Goal: Information Seeking & Learning: Learn about a topic

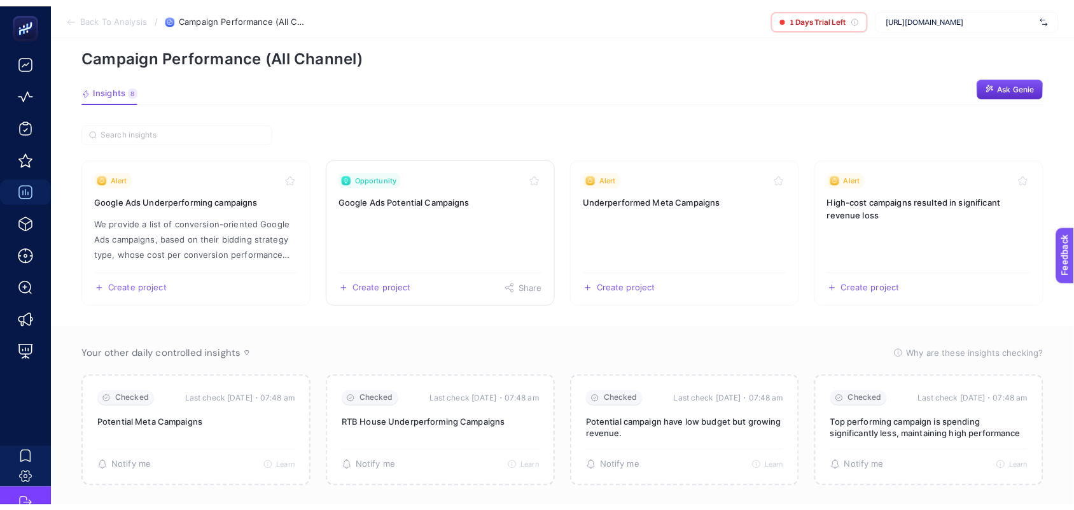
scroll to position [61, 0]
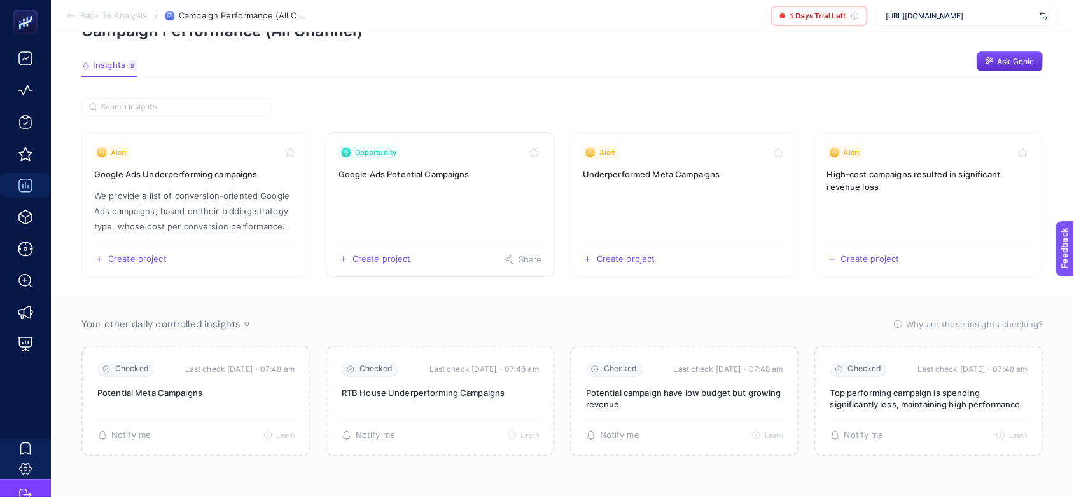
click at [450, 189] on link "Opportunity Google Ads Potential Campaigns Create project Share" at bounding box center [440, 204] width 229 height 145
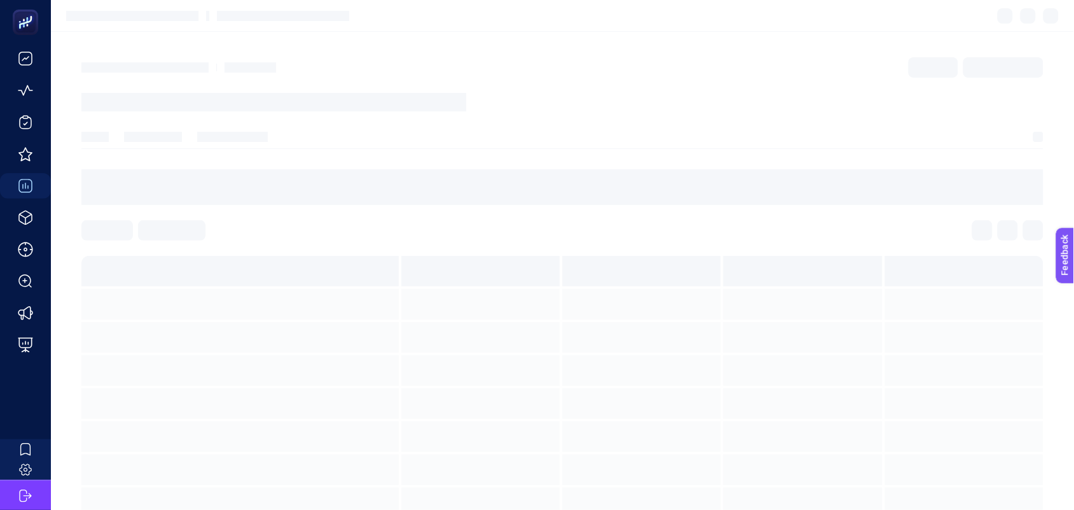
scroll to position [61, 0]
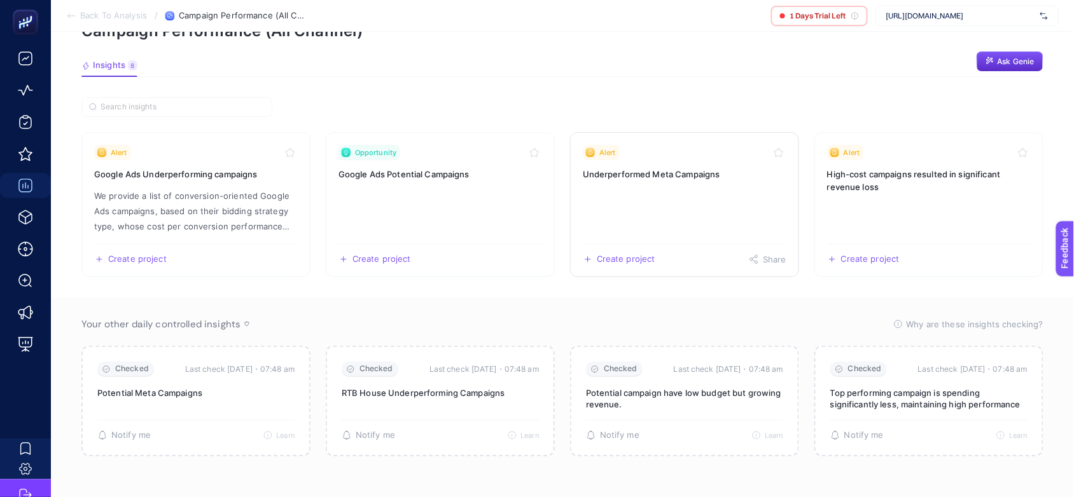
click at [677, 185] on link "Alert Underperformed Meta Campaigns Create project Share" at bounding box center [684, 204] width 229 height 145
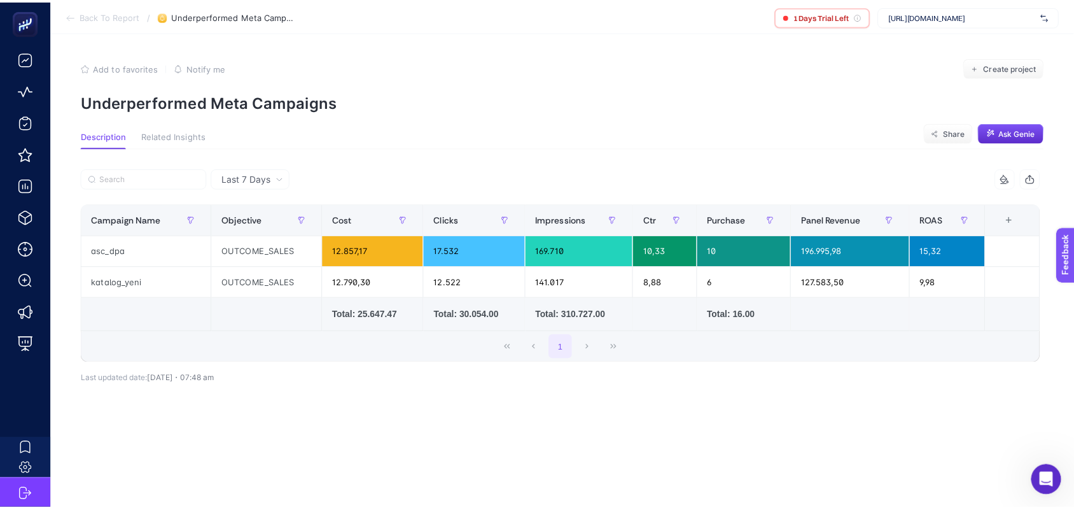
scroll to position [61, 0]
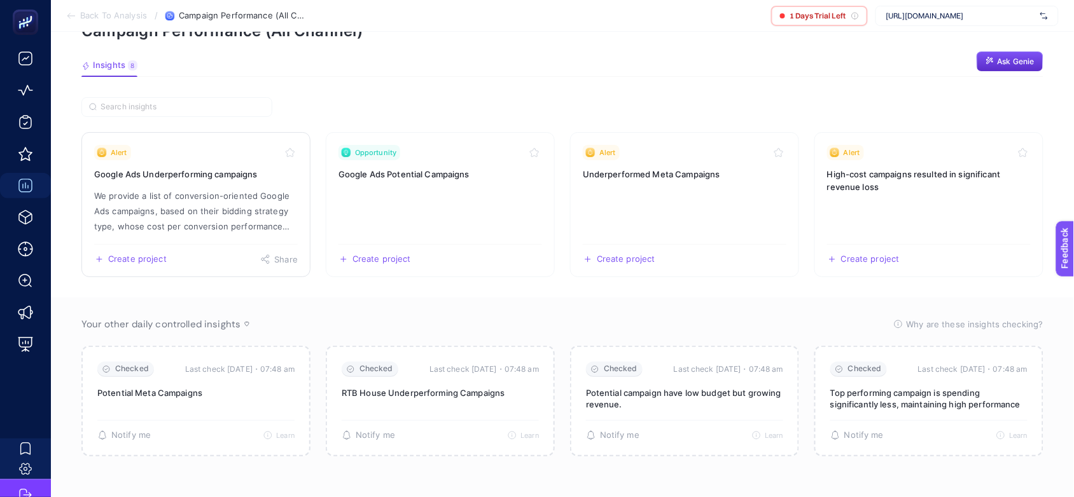
click at [235, 176] on h3 "Google Ads Underperforming campaigns" at bounding box center [196, 174] width 204 height 13
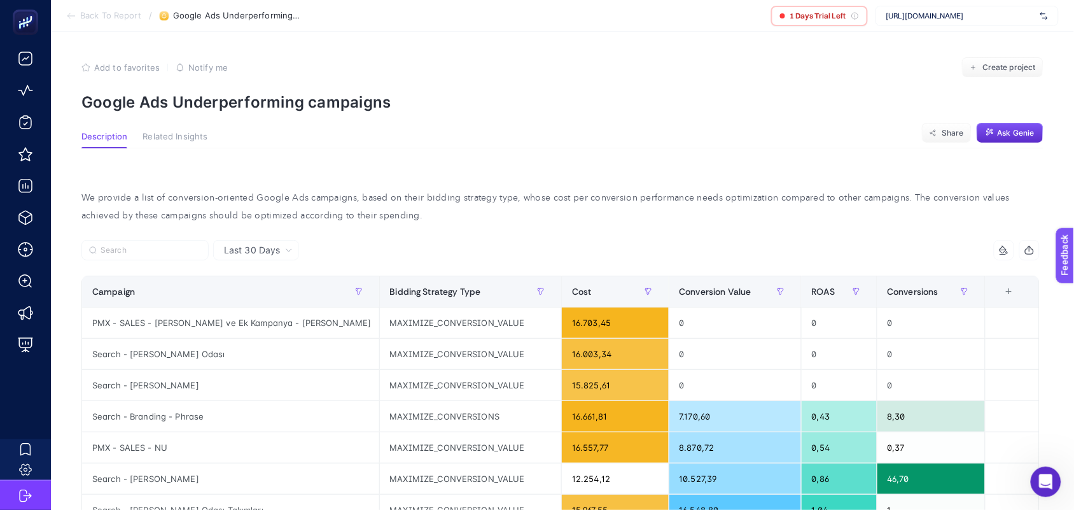
click at [262, 245] on span "Last 30 Days" at bounding box center [252, 250] width 56 height 13
click at [265, 296] on li "Last 7 Days" at bounding box center [256, 299] width 78 height 23
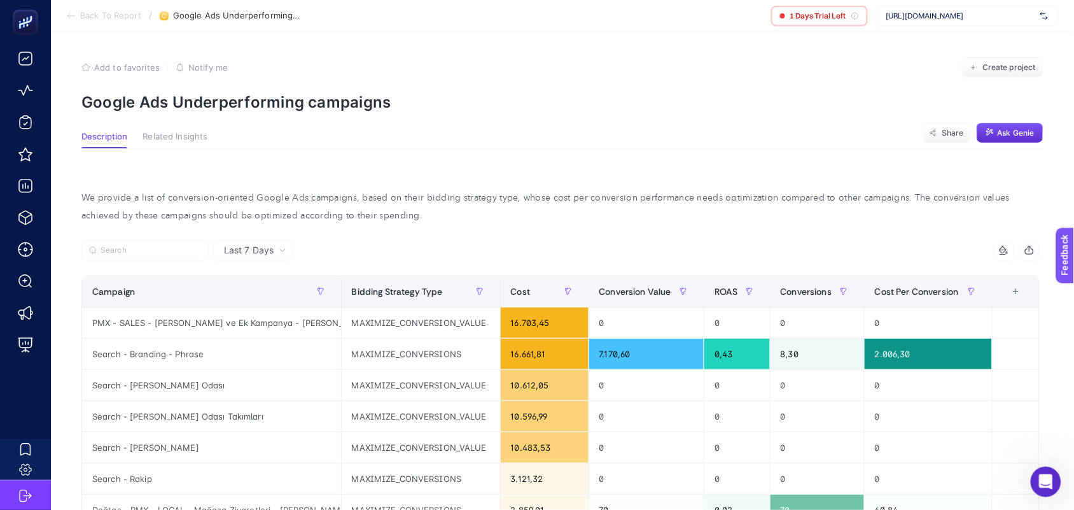
click at [167, 135] on span "Related Insights" at bounding box center [174, 137] width 65 height 10
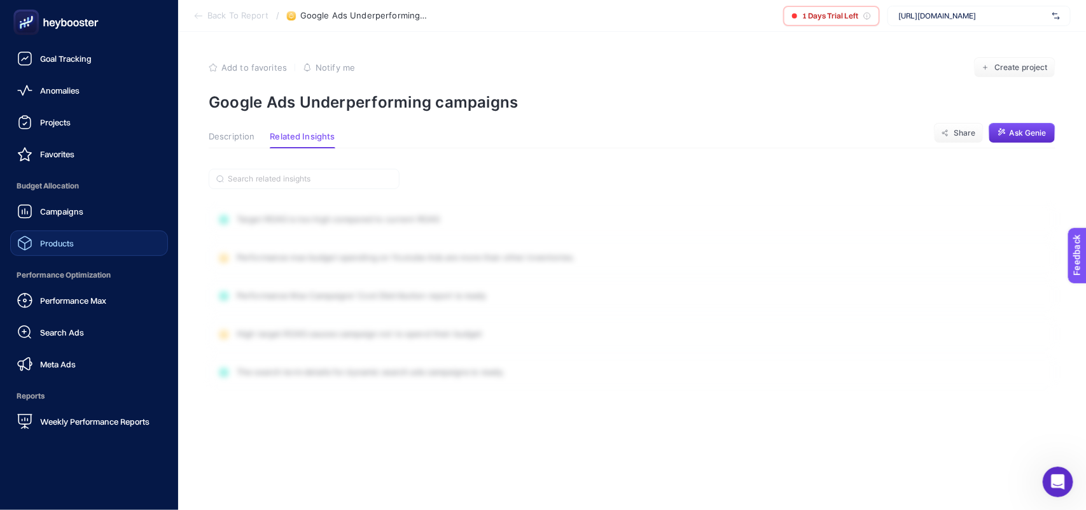
click at [74, 246] on span "Products" at bounding box center [57, 243] width 34 height 10
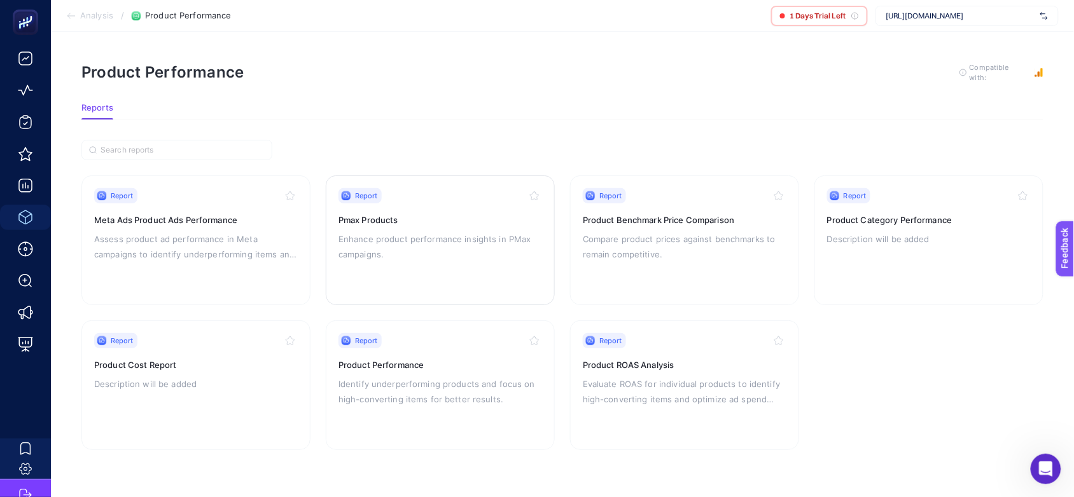
click at [440, 199] on div "Report" at bounding box center [440, 195] width 204 height 15
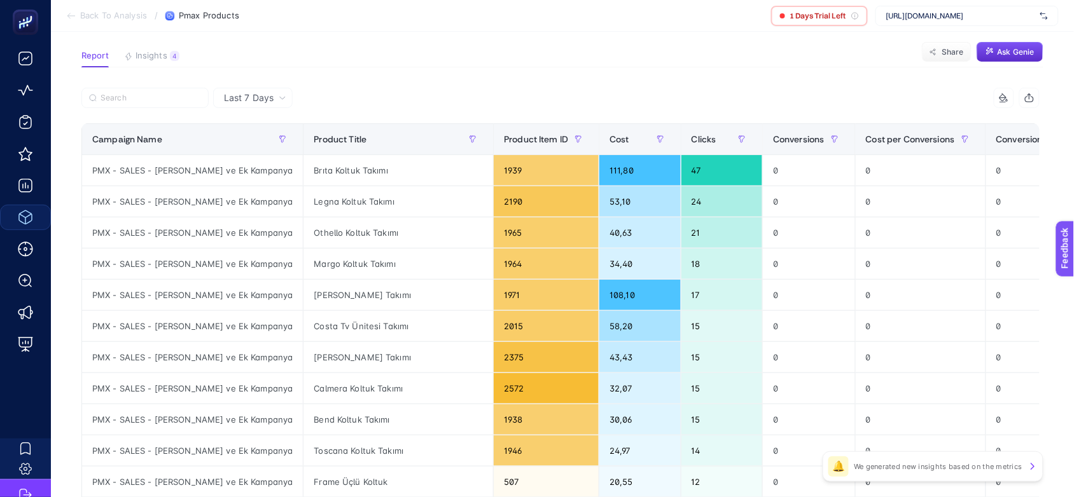
scroll to position [59, 0]
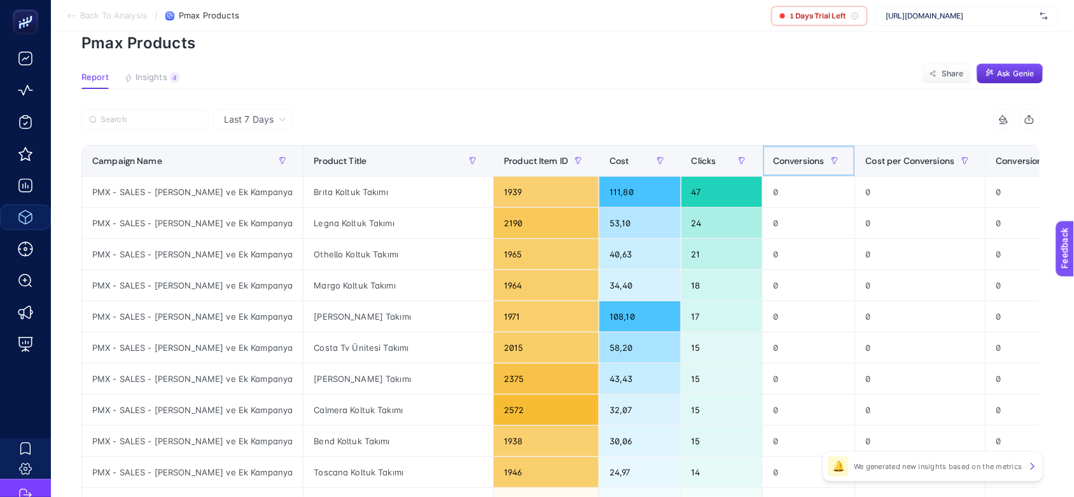
click at [773, 156] on span "Conversions" at bounding box center [799, 161] width 52 height 10
click at [773, 159] on span "Conversions" at bounding box center [799, 161] width 52 height 10
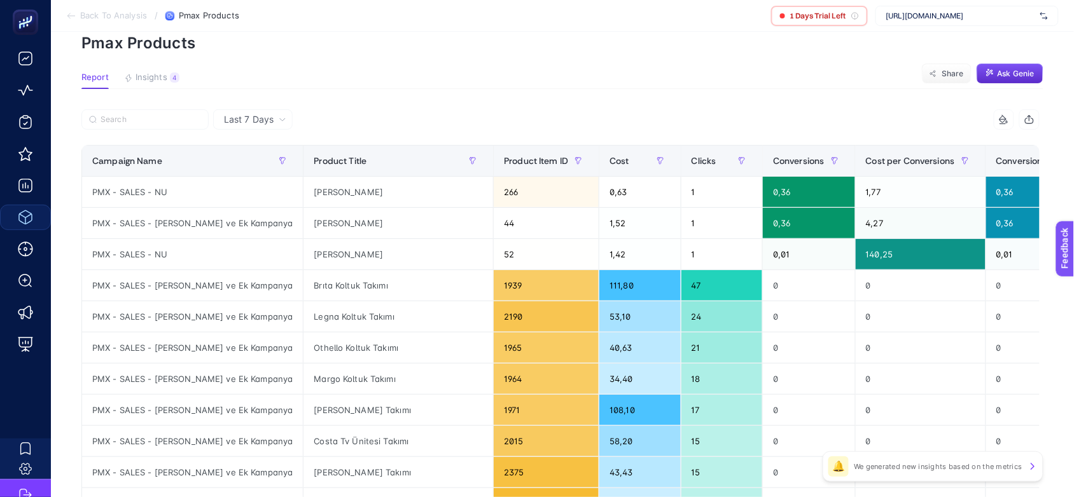
click at [258, 125] on div "Last 7 Days" at bounding box center [253, 119] width 80 height 20
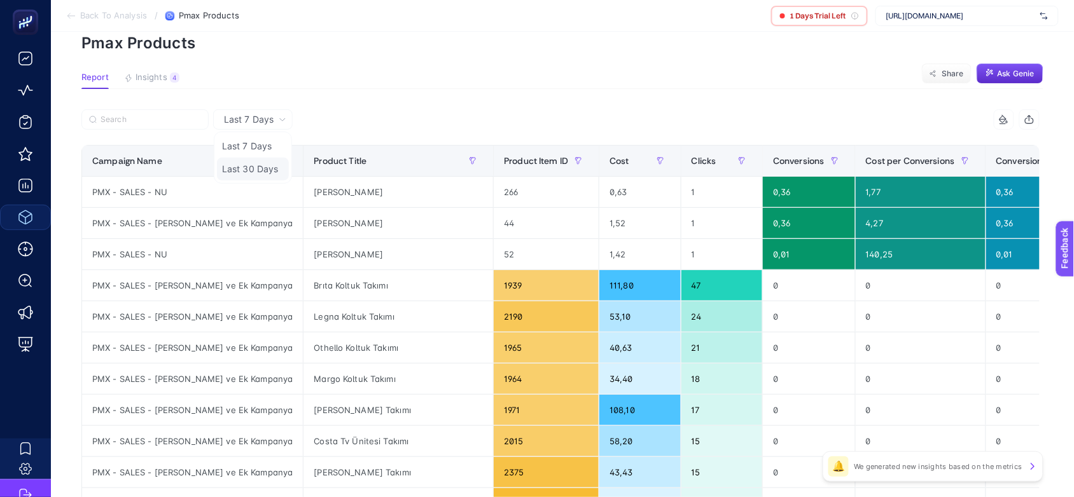
click at [234, 169] on li "Last 30 Days" at bounding box center [253, 169] width 72 height 23
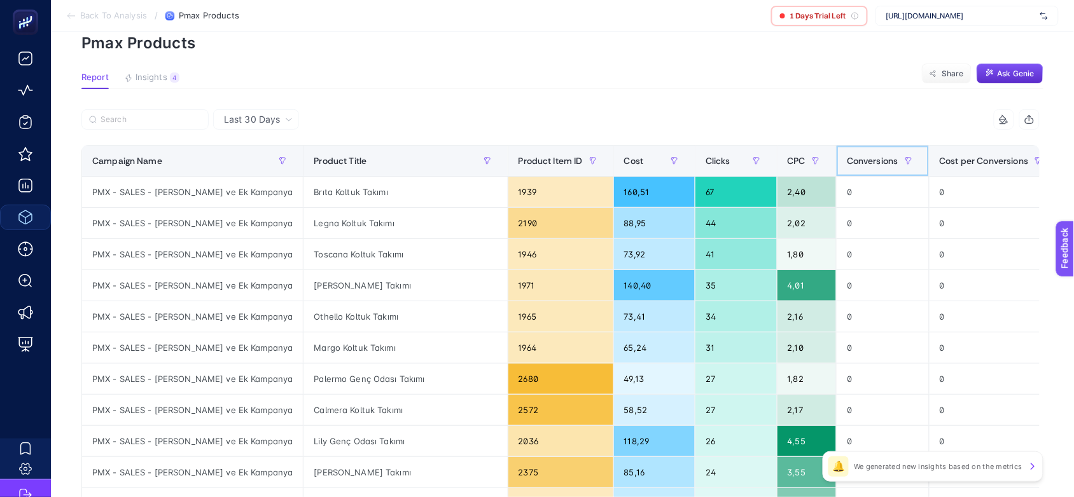
click at [847, 160] on span "Conversions" at bounding box center [873, 161] width 52 height 10
click at [898, 160] on button "button" at bounding box center [908, 161] width 20 height 20
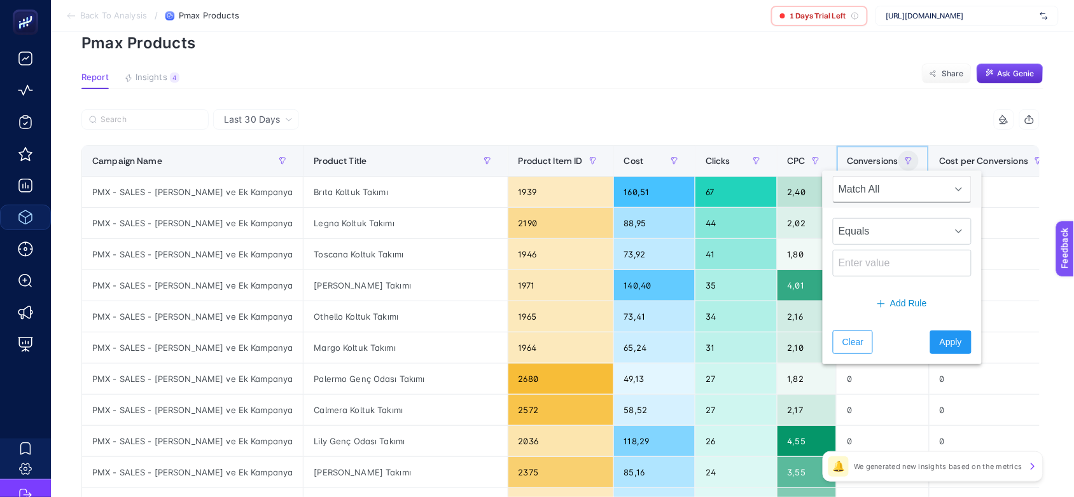
click at [847, 163] on span "Conversions" at bounding box center [873, 161] width 52 height 10
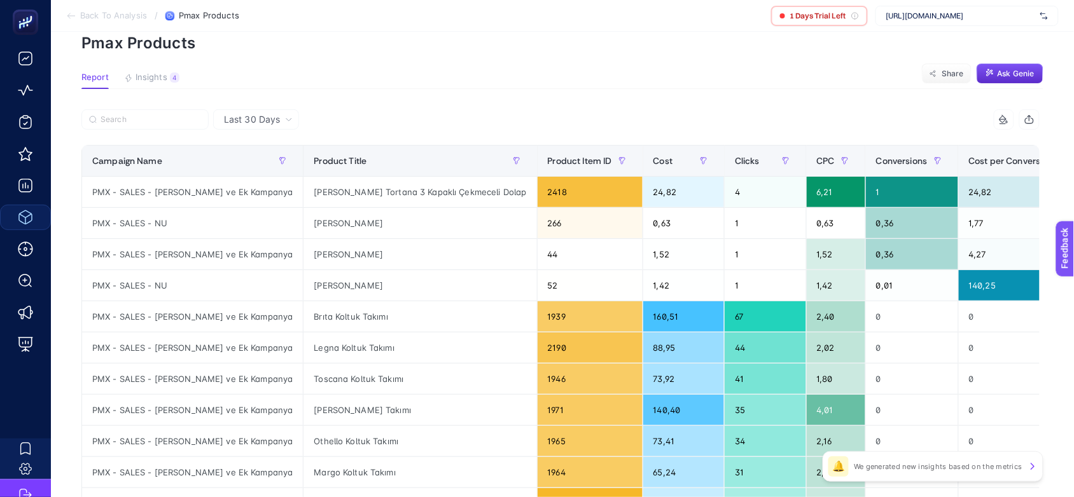
click at [842, 96] on article "Add to favorites false Notify me Create project Pmax Products Report Insights 4…" at bounding box center [562, 470] width 1023 height 994
click at [711, 65] on article "Add to favorites false Notify me Create project Pmax Products Report Insights 4…" at bounding box center [562, 470] width 1023 height 994
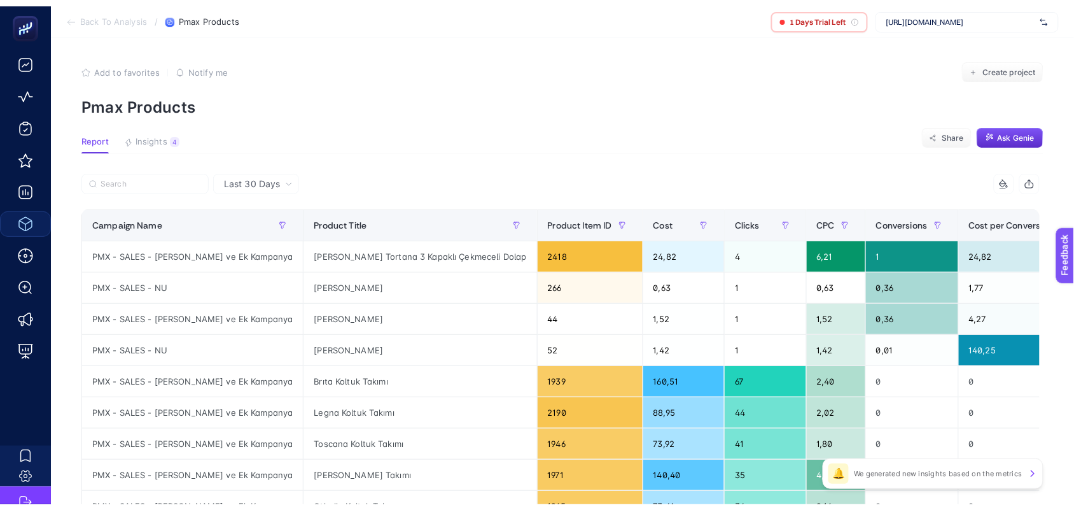
scroll to position [0, 0]
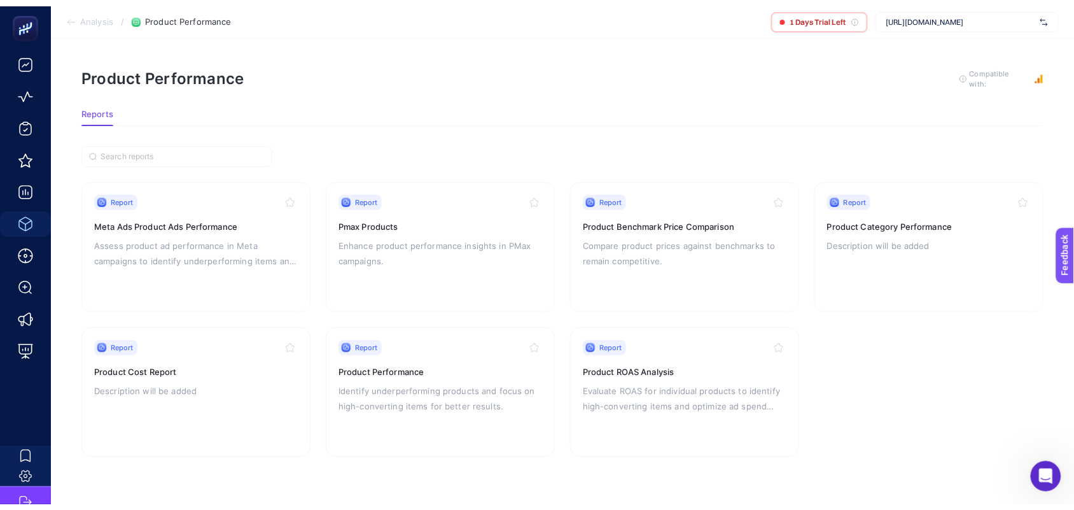
scroll to position [11, 0]
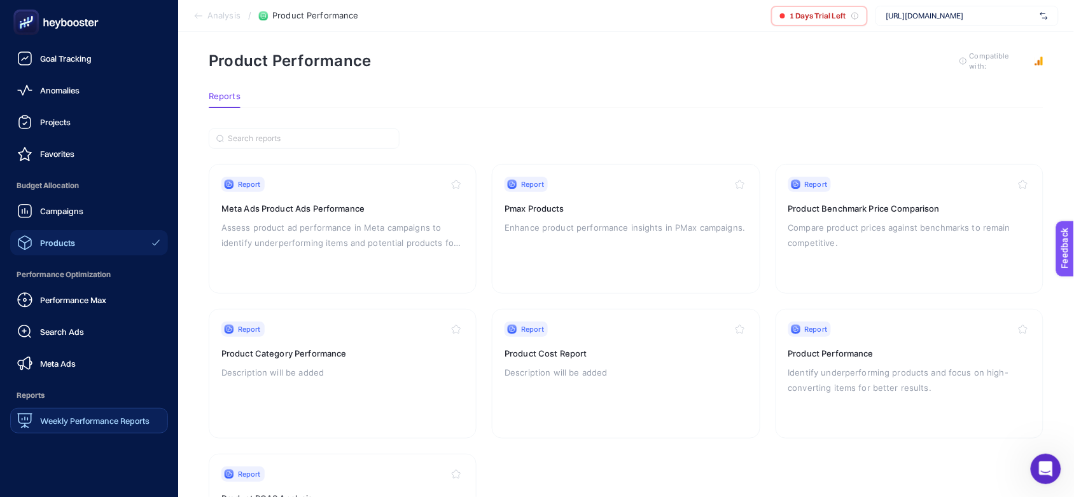
click at [108, 418] on span "Weekly Performance Reports" at bounding box center [94, 421] width 109 height 10
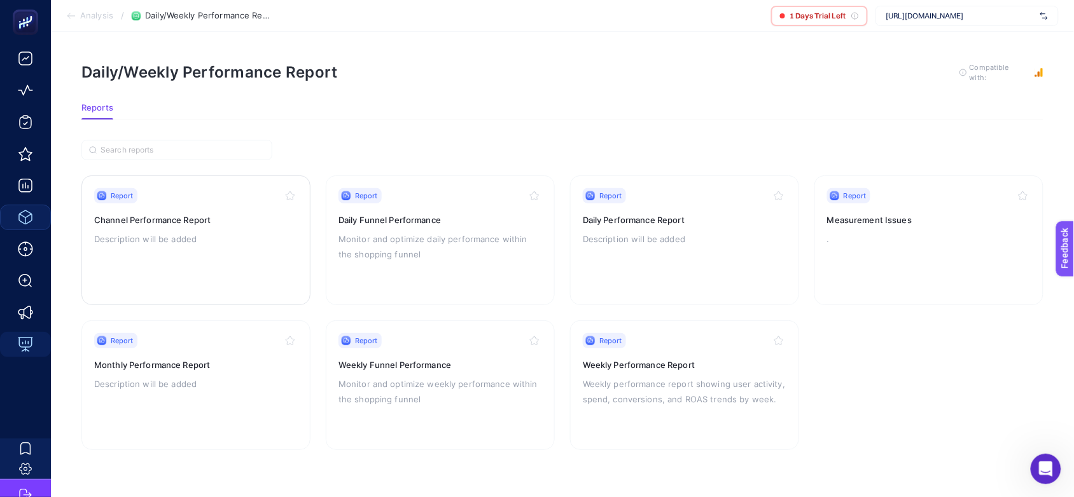
click at [198, 232] on p "Description will be added" at bounding box center [196, 239] width 204 height 15
click at [452, 232] on p "Monitor and optimize daily performance within the shopping funnel" at bounding box center [440, 247] width 204 height 31
click at [880, 239] on div "Report Measurement Issues ." at bounding box center [929, 240] width 204 height 104
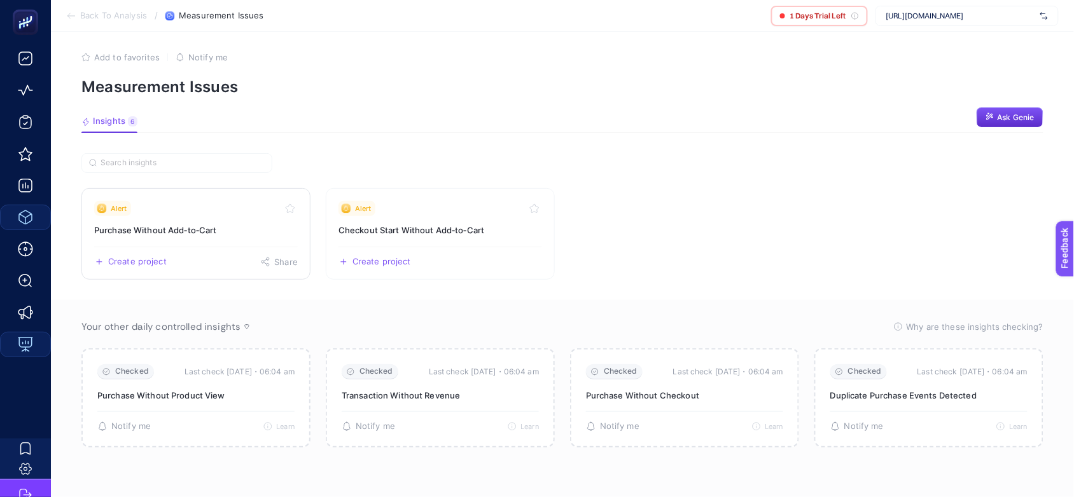
click at [194, 224] on h3 "Purchase Without Add‑to‑Cart" at bounding box center [196, 230] width 204 height 13
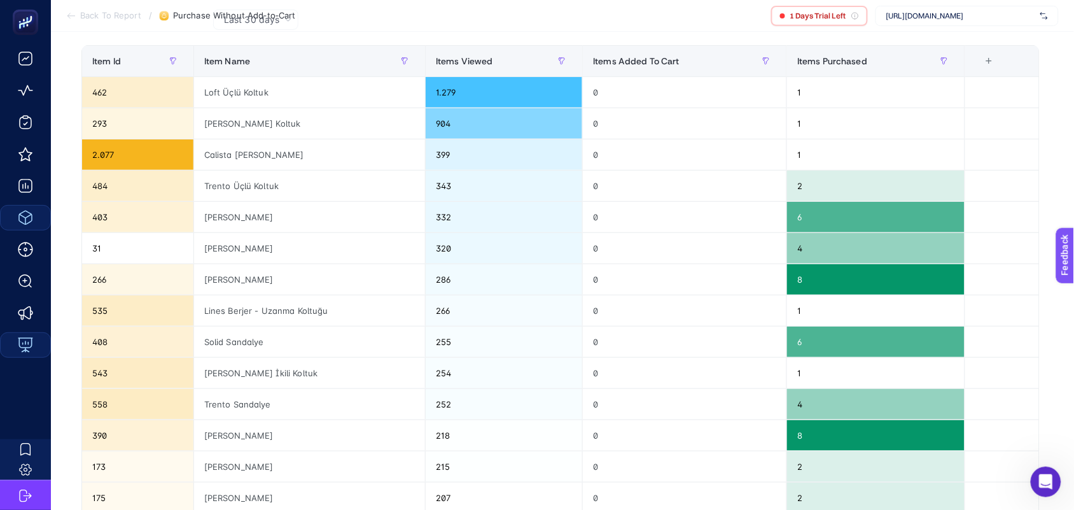
scroll to position [80, 0]
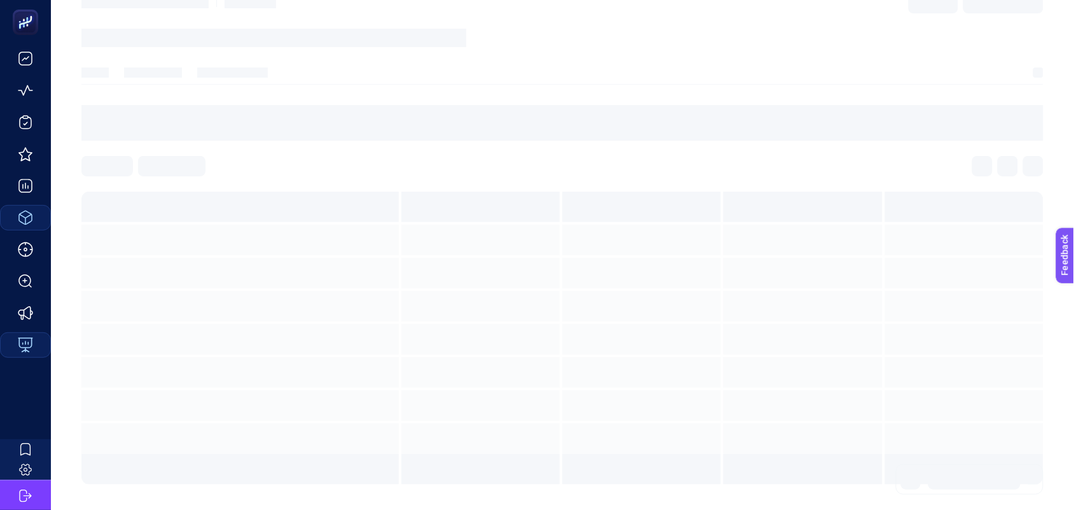
scroll to position [11, 0]
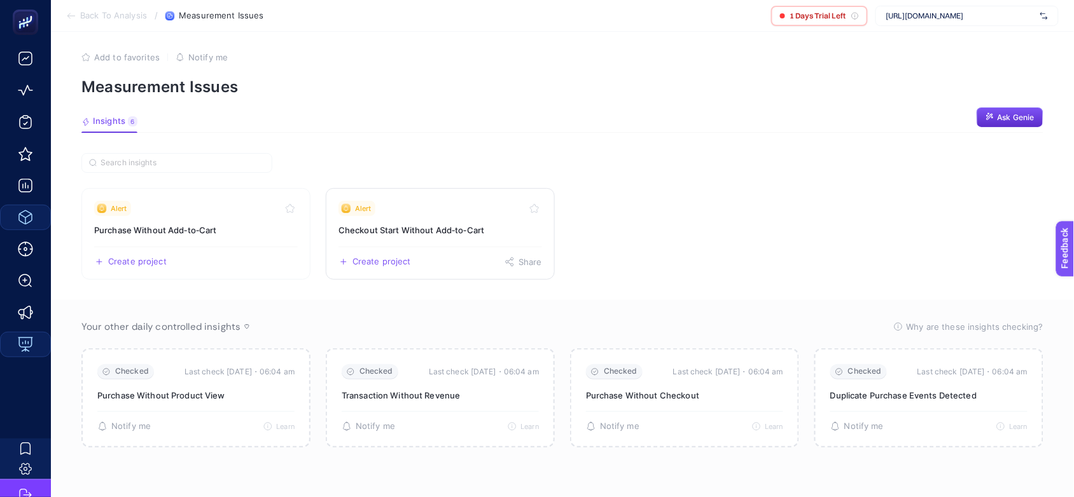
click at [459, 224] on h3 "Checkout Start Without Add‑to‑Cart" at bounding box center [440, 230] width 204 height 13
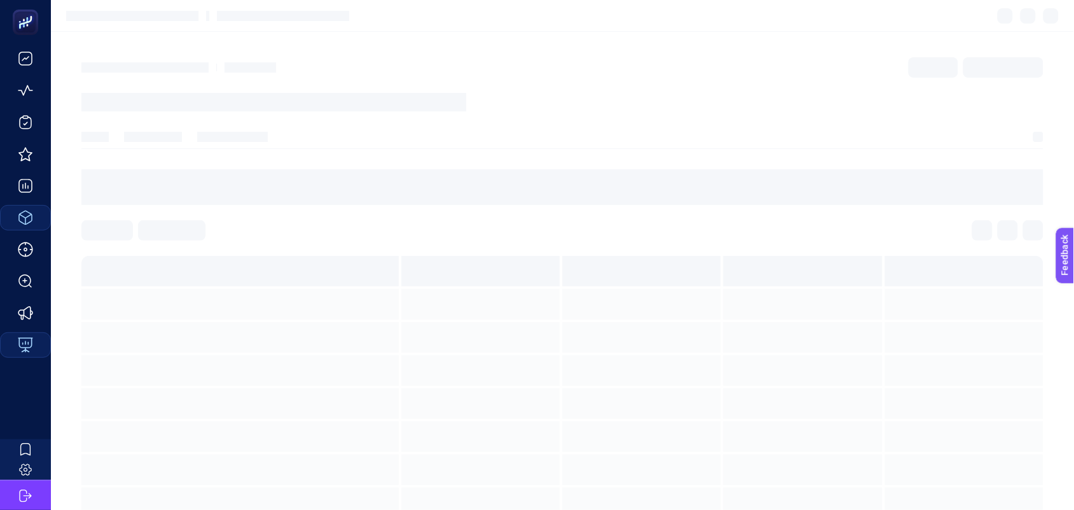
scroll to position [11, 0]
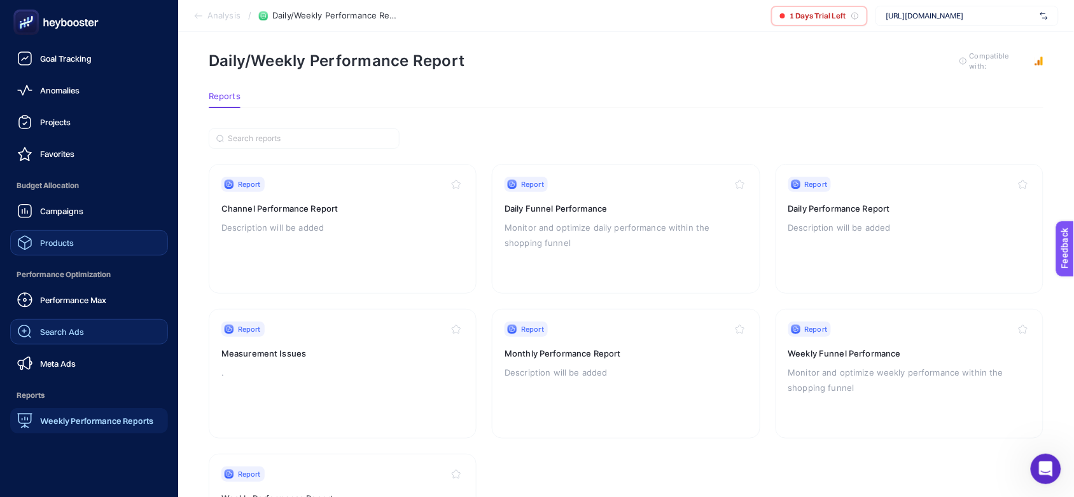
click at [81, 336] on span "Search Ads" at bounding box center [62, 332] width 44 height 10
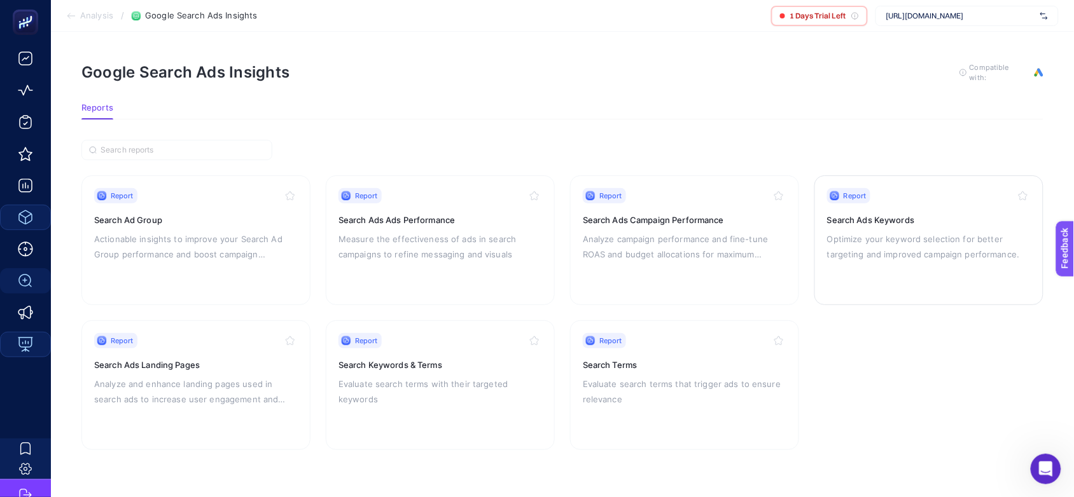
click at [905, 246] on p "Optimize your keyword selection for better targeting and improved campaign perf…" at bounding box center [929, 247] width 204 height 31
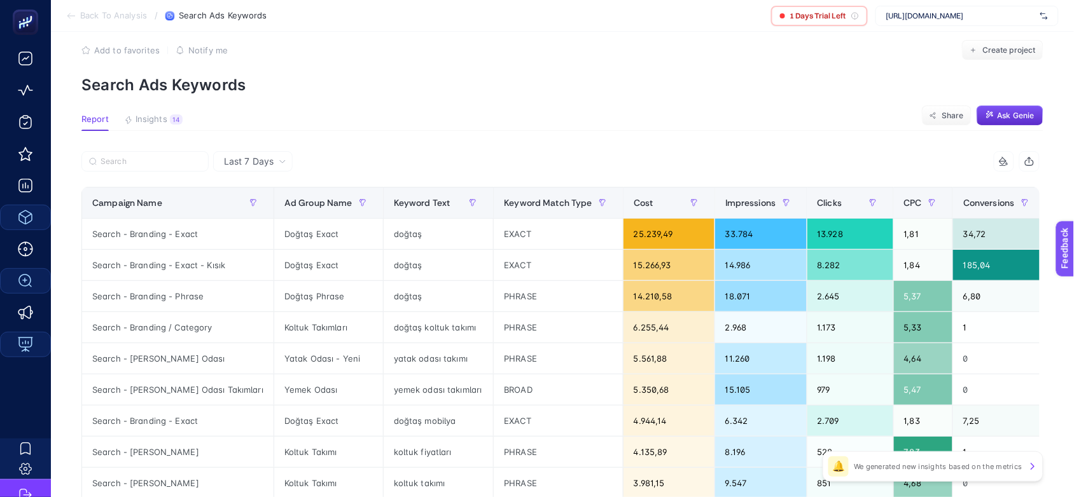
scroll to position [0, 8]
